Goal: Browse casually: Explore the website without a specific task or goal

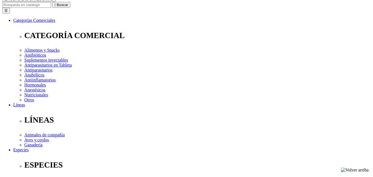
scroll to position [69, 0]
